Goal: Information Seeking & Learning: Check status

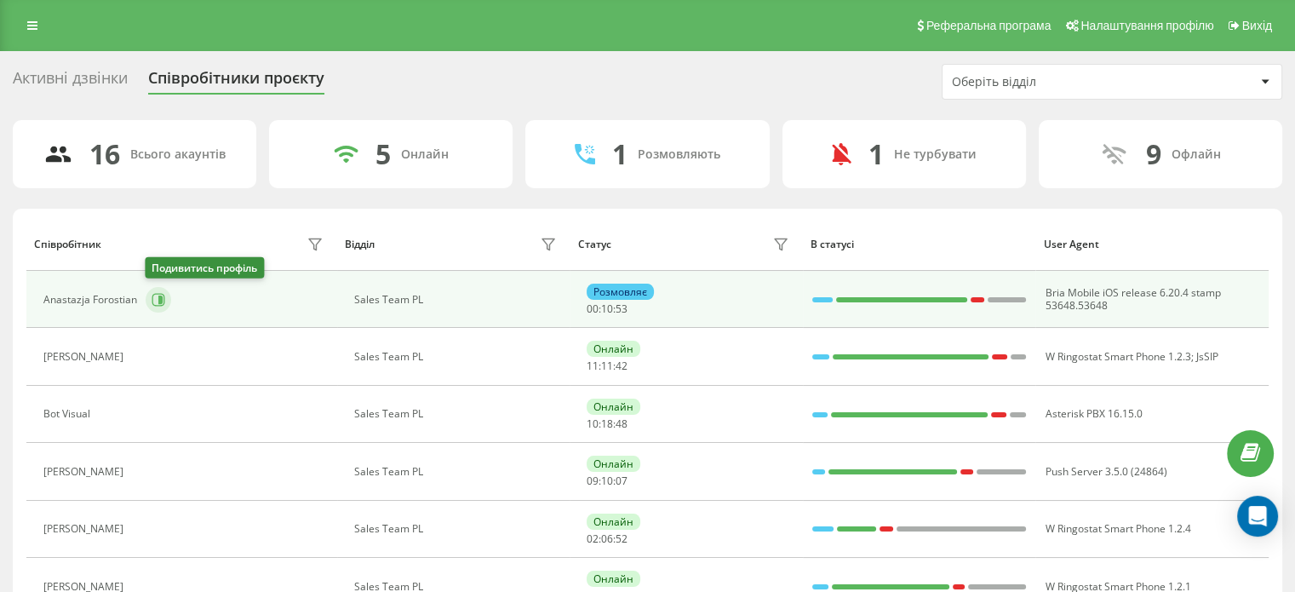
click at [160, 293] on icon at bounding box center [158, 299] width 13 height 13
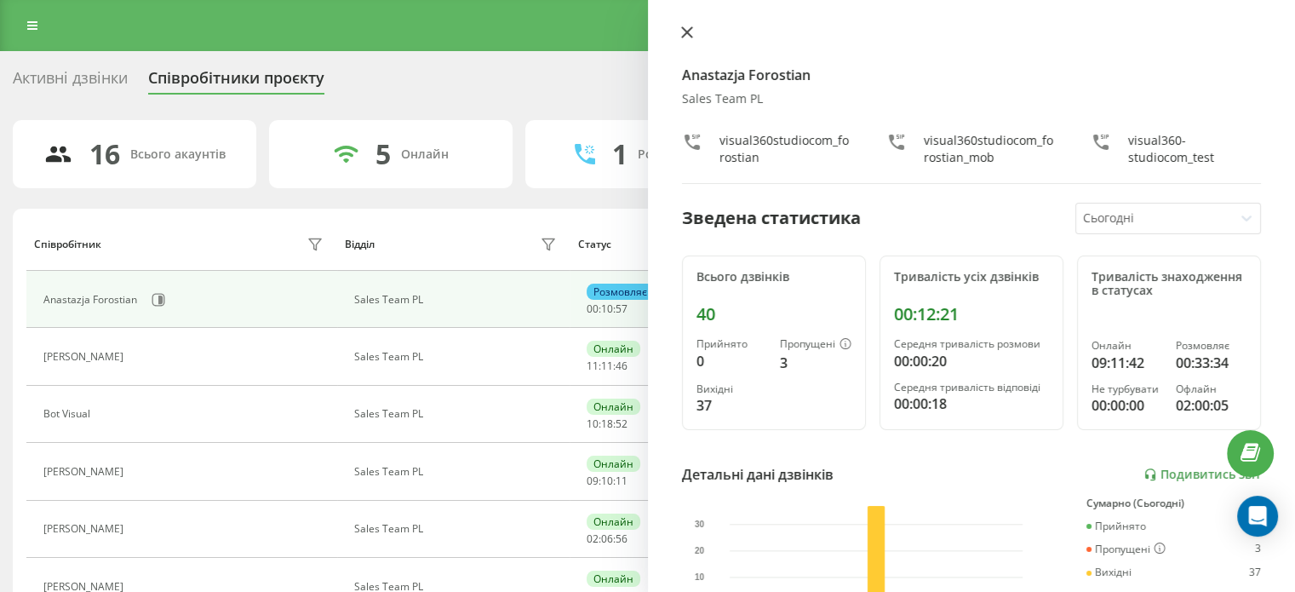
click at [688, 26] on icon at bounding box center [687, 32] width 12 height 12
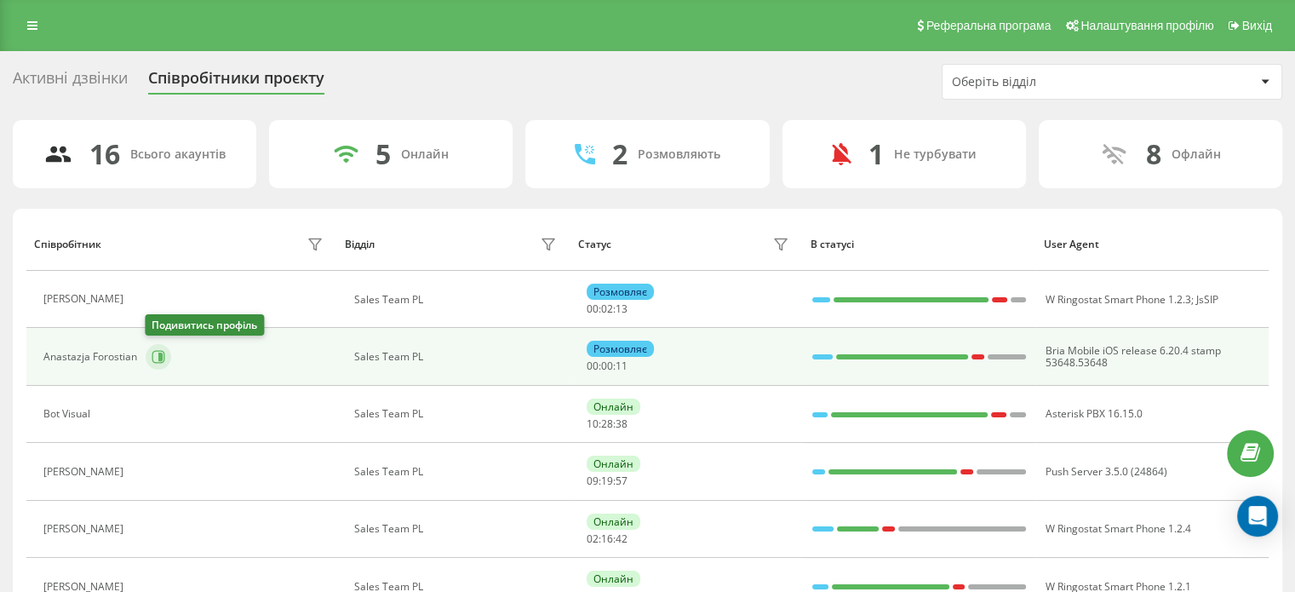
click at [153, 358] on icon at bounding box center [159, 357] width 14 height 14
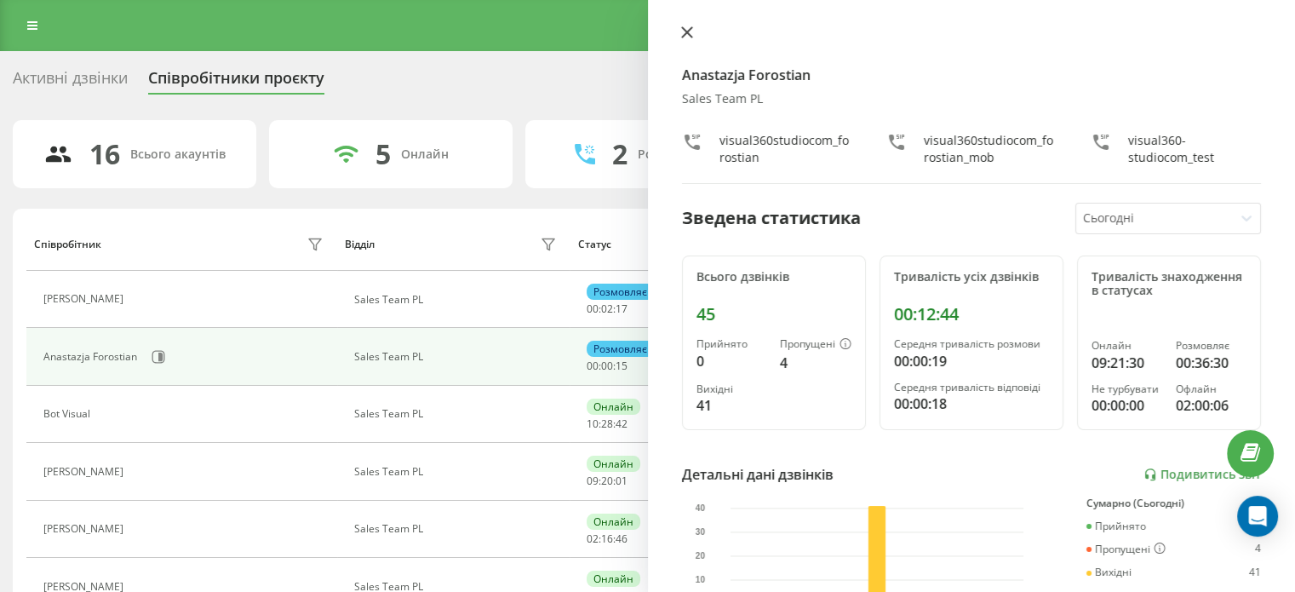
click at [691, 34] on icon at bounding box center [687, 32] width 12 height 12
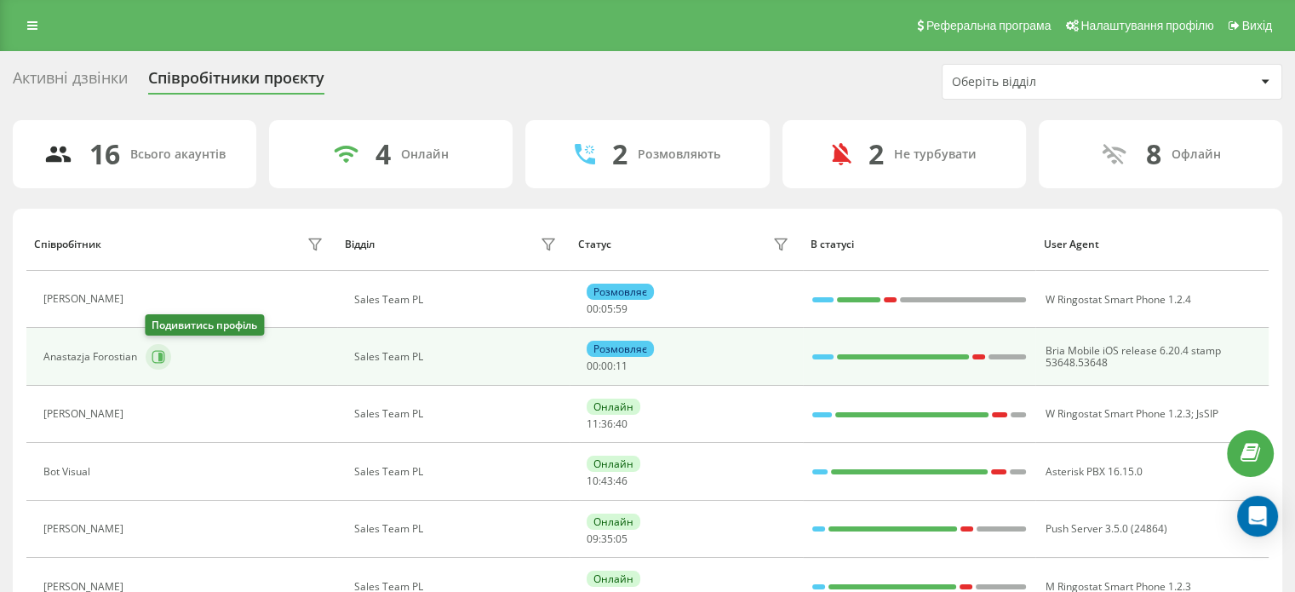
click at [163, 351] on icon at bounding box center [158, 357] width 13 height 13
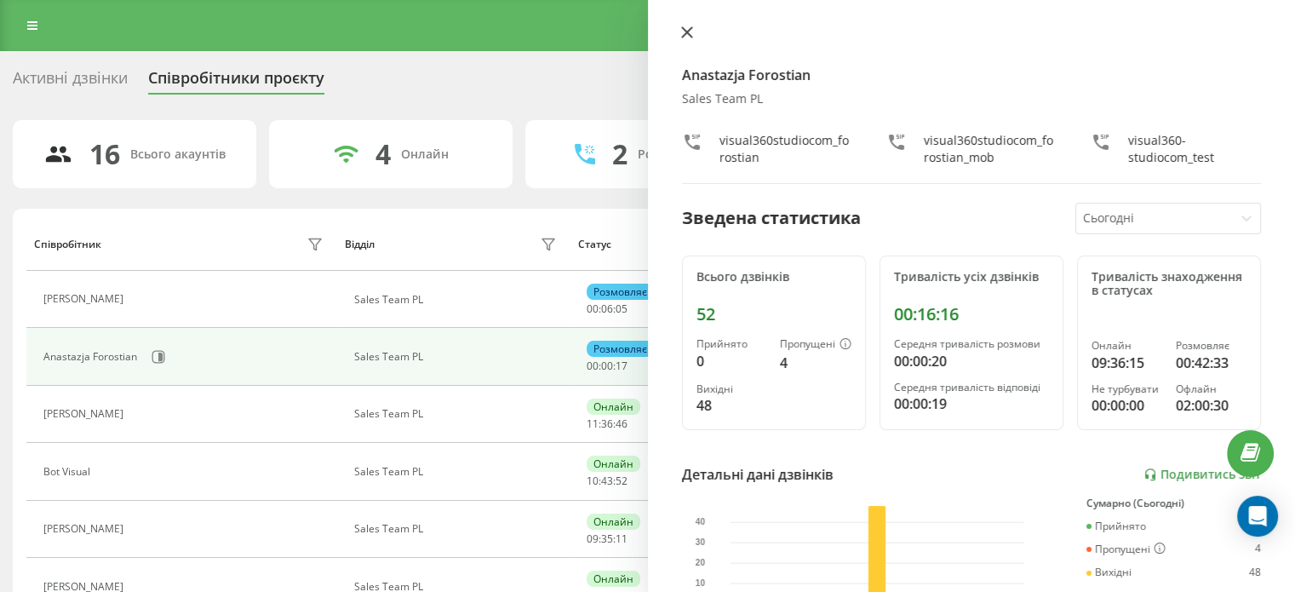
click at [691, 30] on icon at bounding box center [687, 32] width 12 height 12
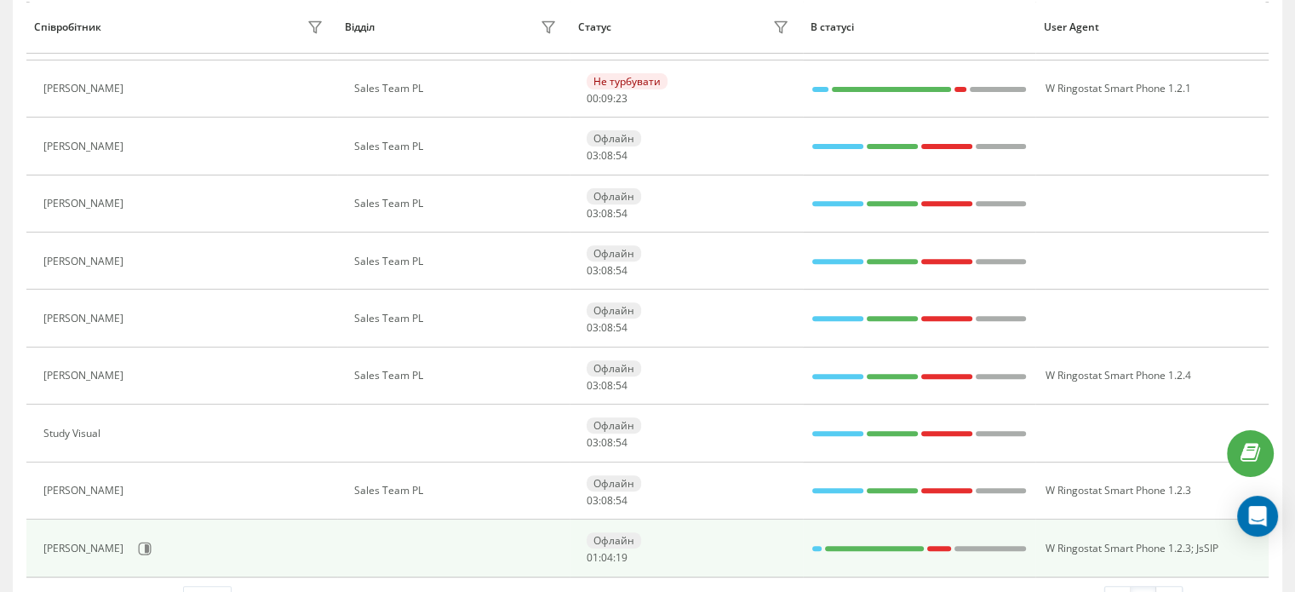
scroll to position [572, 0]
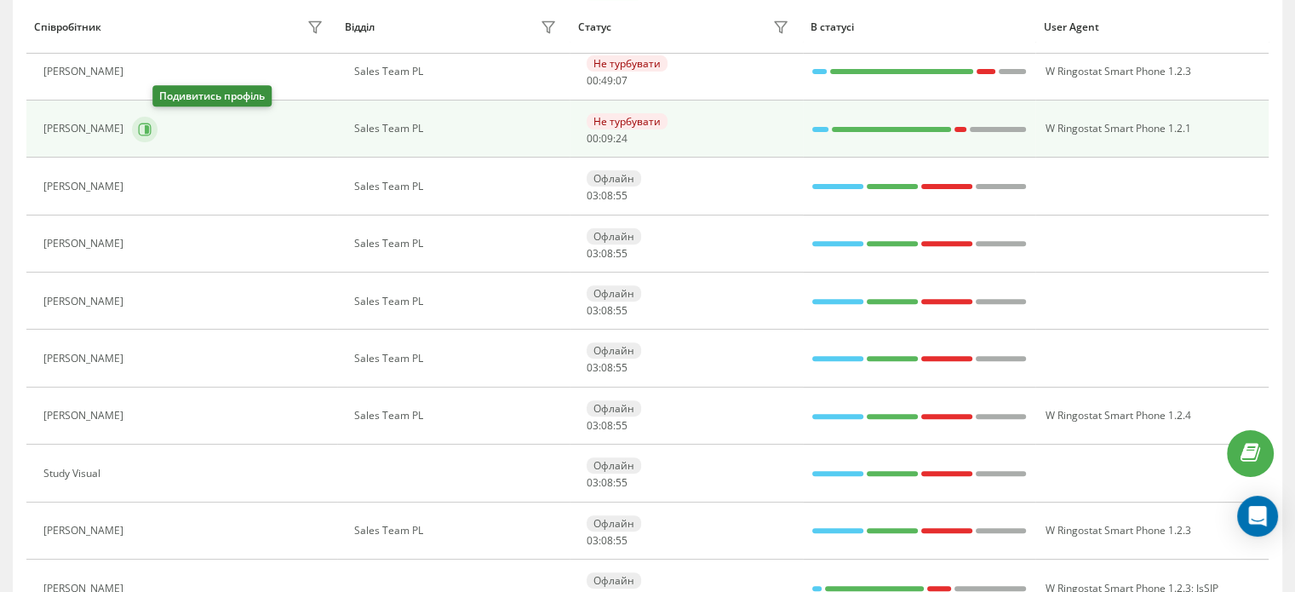
click at [152, 123] on icon at bounding box center [145, 130] width 14 height 14
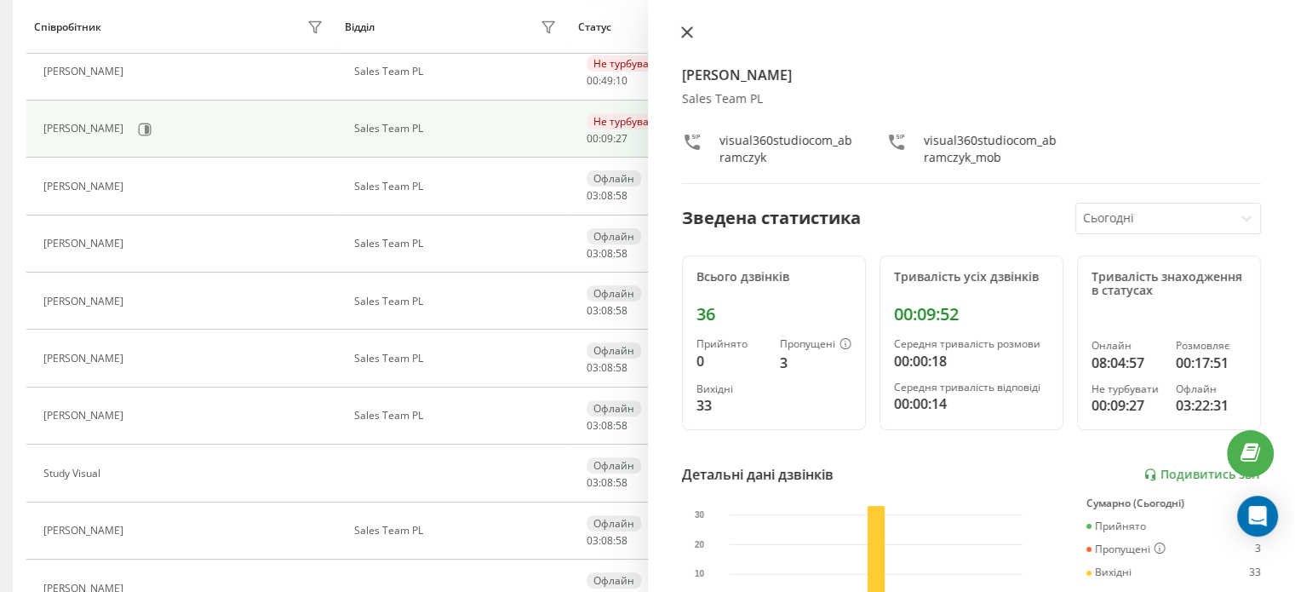
click at [681, 35] on icon at bounding box center [687, 32] width 12 height 12
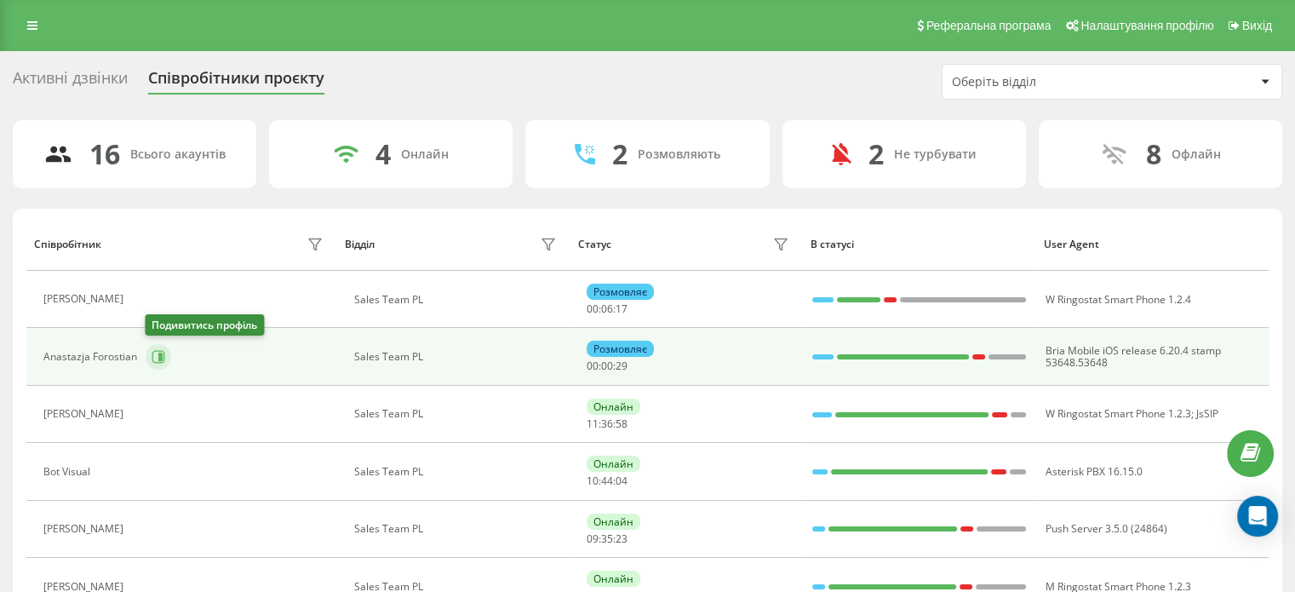
click at [160, 361] on icon at bounding box center [158, 357] width 13 height 13
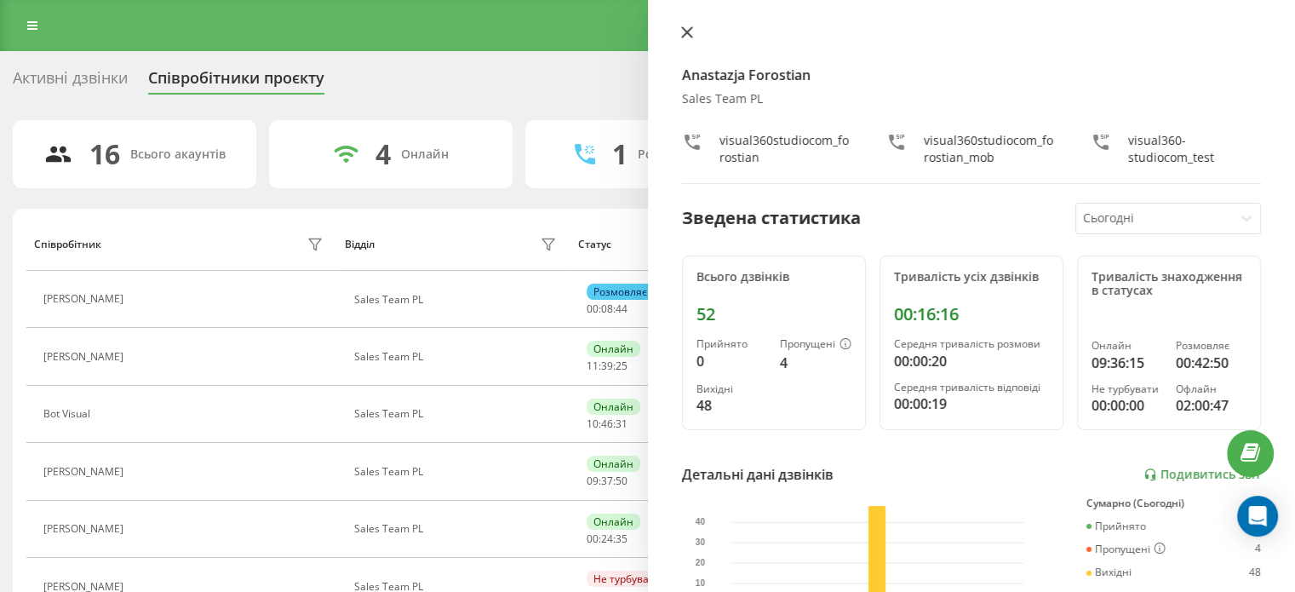
click at [686, 32] on icon at bounding box center [686, 32] width 10 height 10
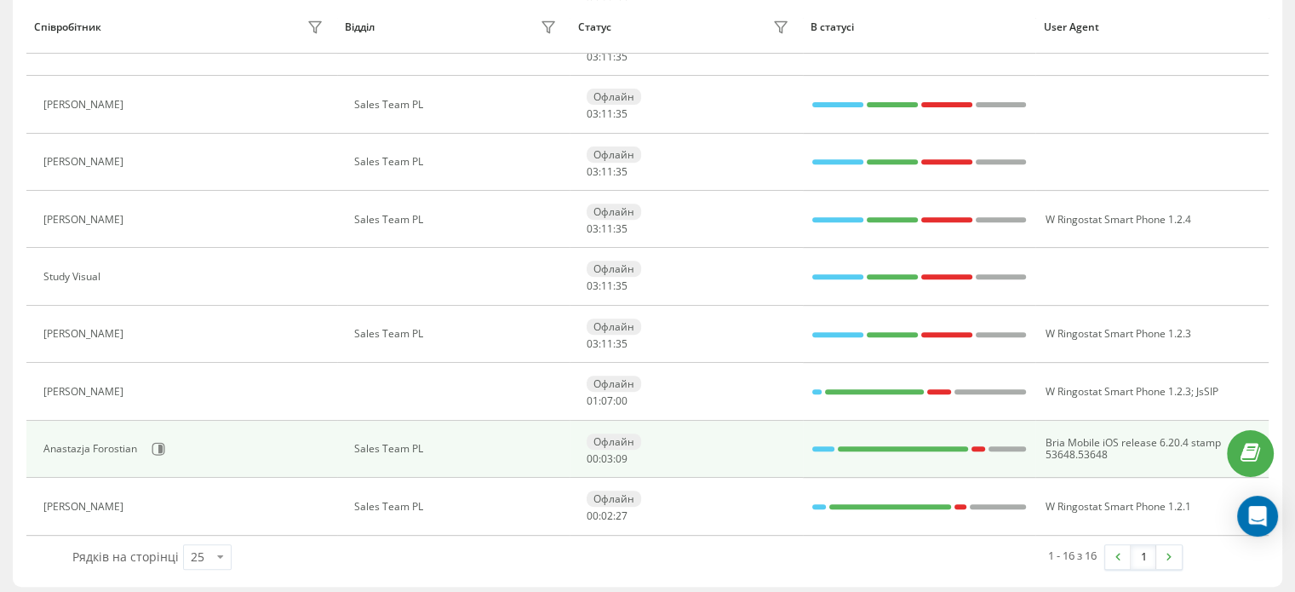
scroll to position [657, 0]
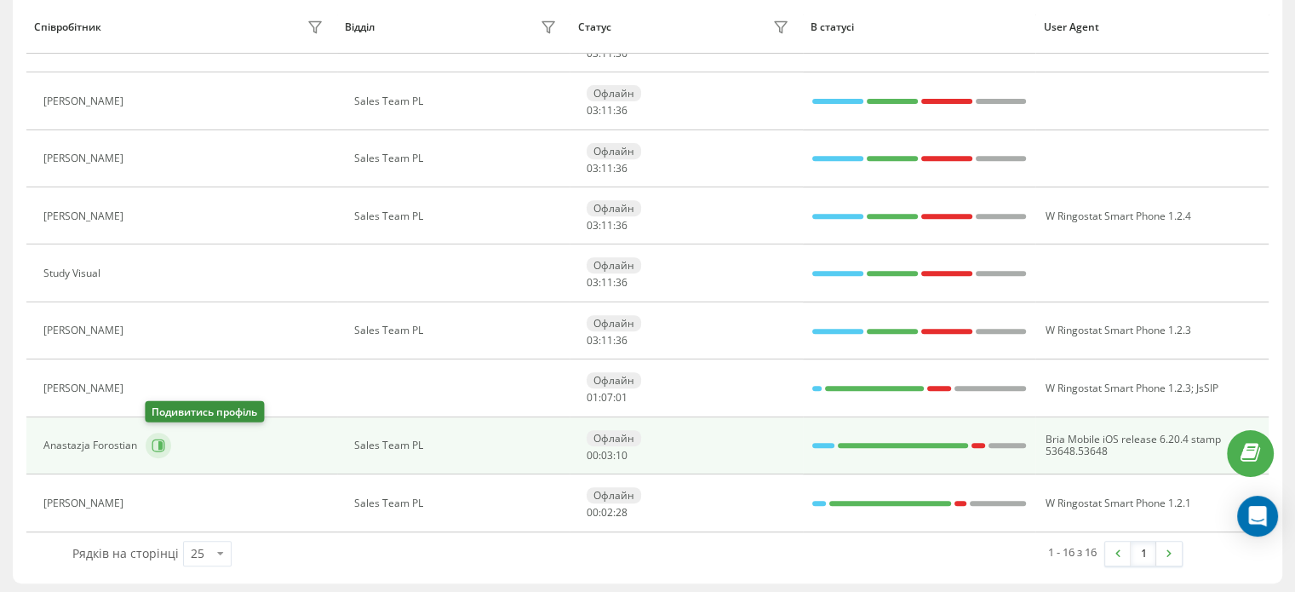
click at [155, 433] on button at bounding box center [159, 446] width 26 height 26
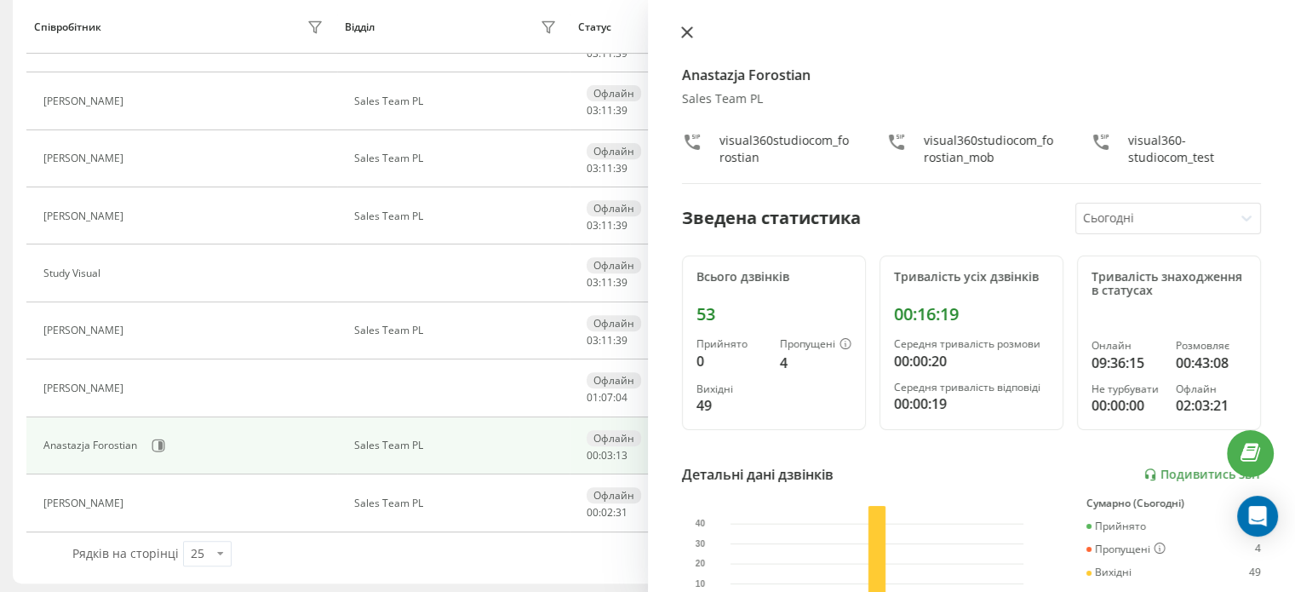
click at [685, 32] on icon at bounding box center [686, 32] width 10 height 10
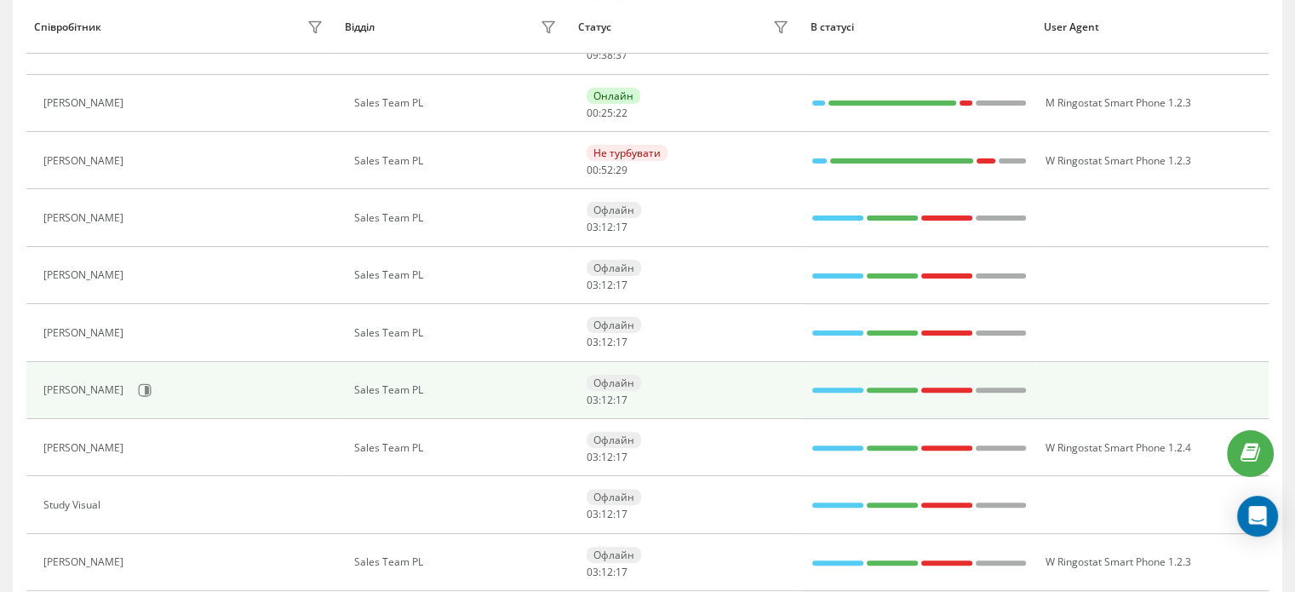
scroll to position [657, 0]
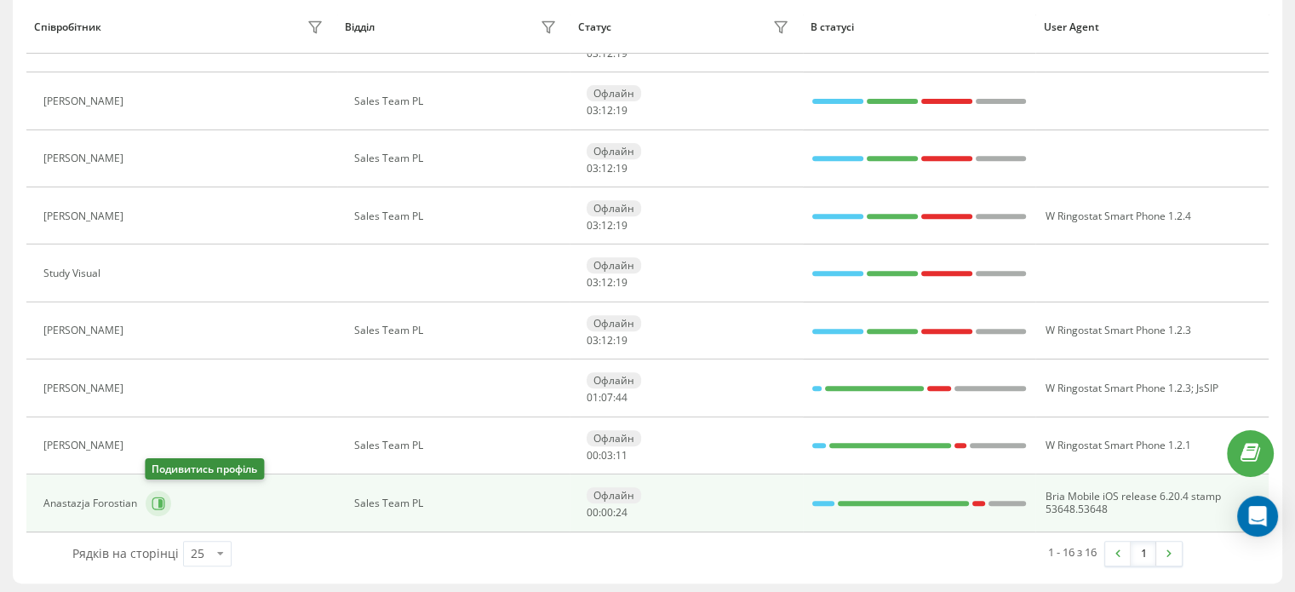
click at [154, 497] on icon at bounding box center [159, 503] width 14 height 14
